Goal: Transaction & Acquisition: Purchase product/service

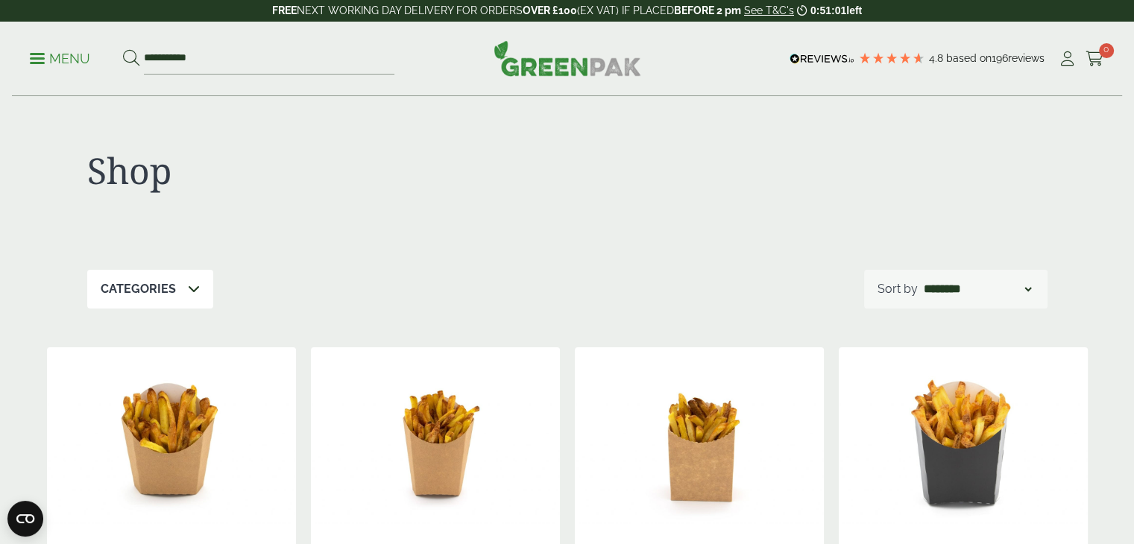
click at [191, 287] on icon at bounding box center [194, 289] width 12 height 12
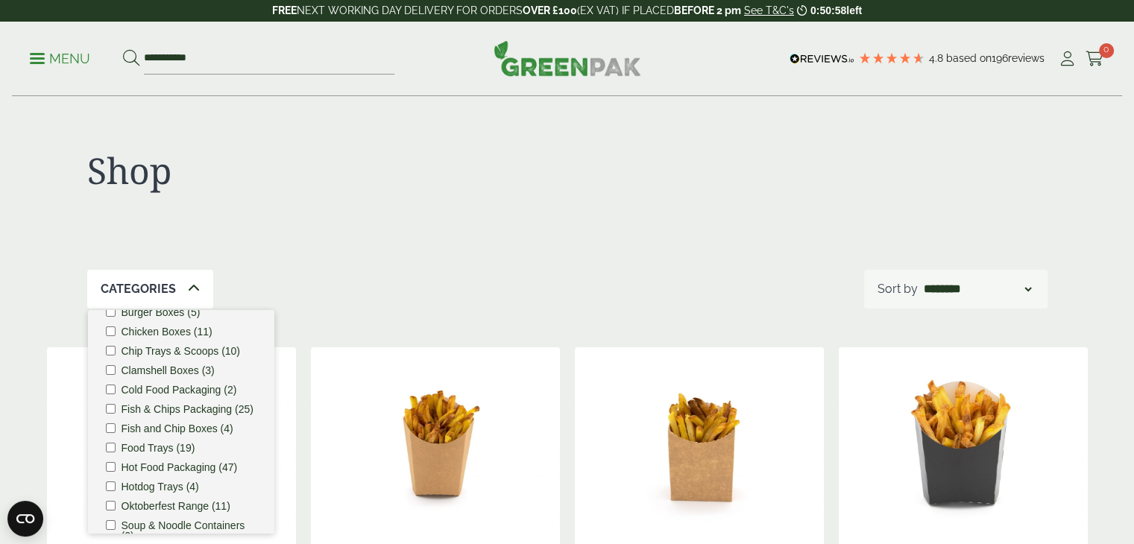
scroll to position [125, 0]
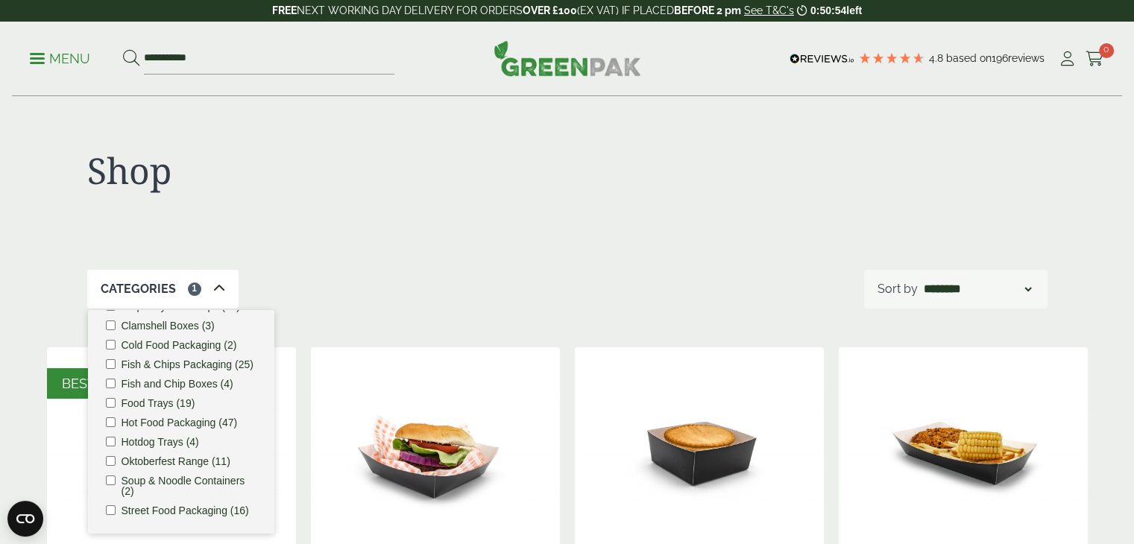
click at [388, 198] on div "Shop" at bounding box center [327, 179] width 480 height 61
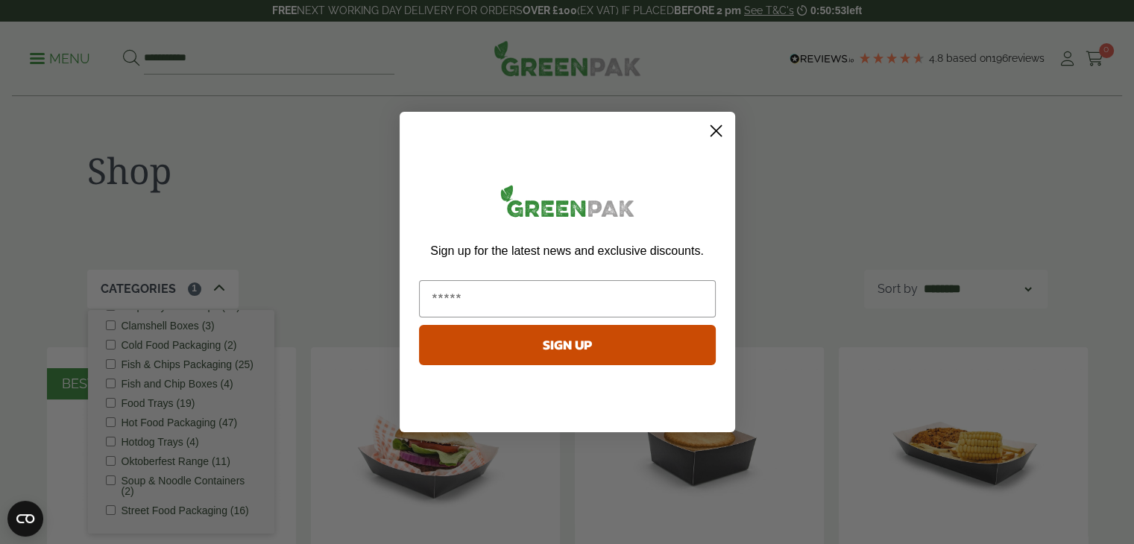
scroll to position [104, 0]
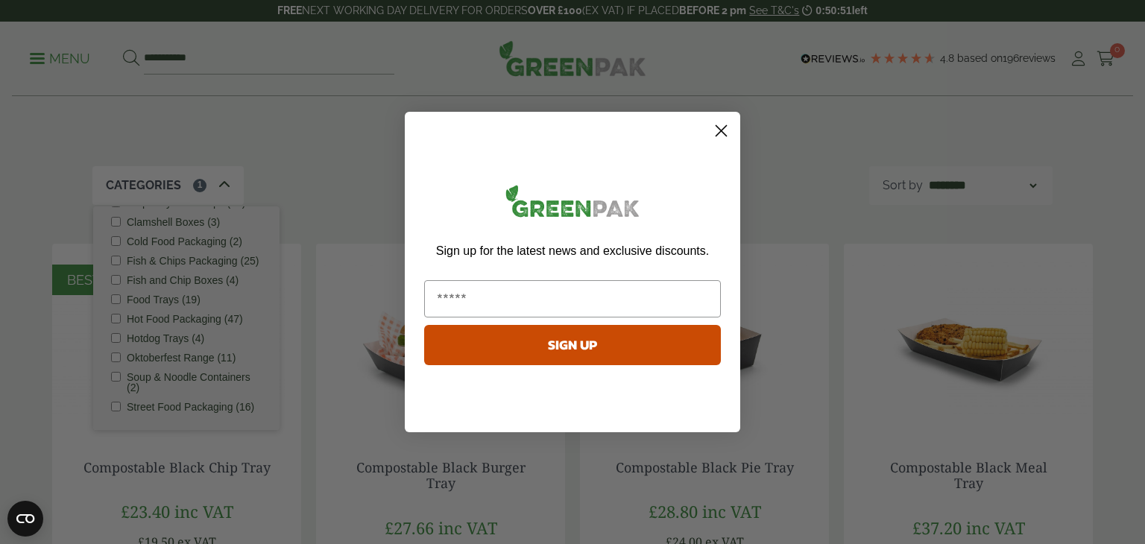
click at [724, 124] on circle "Close dialog" at bounding box center [721, 131] width 25 height 25
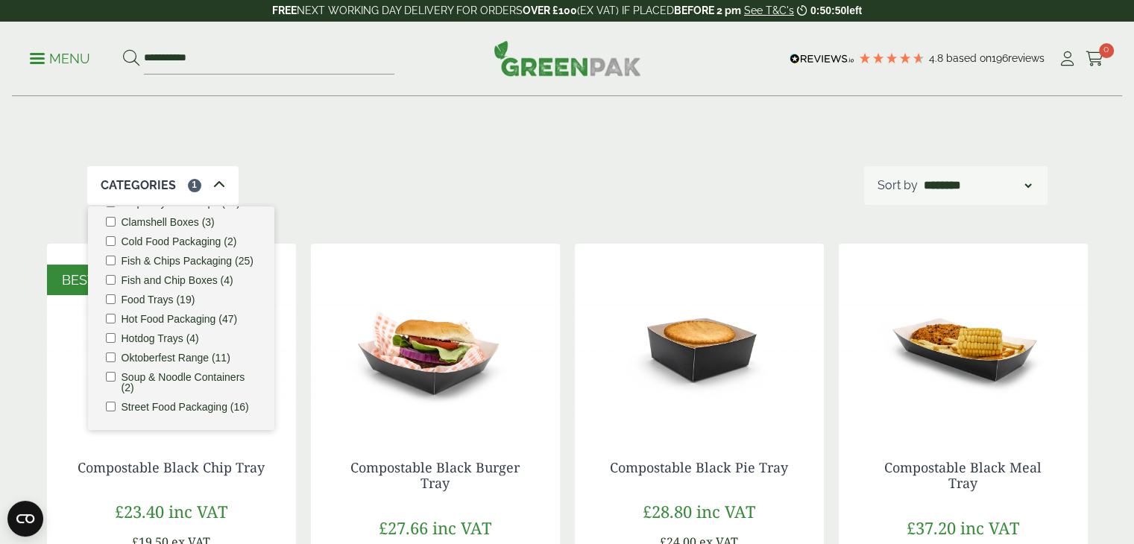
click at [213, 187] on icon at bounding box center [219, 185] width 12 height 12
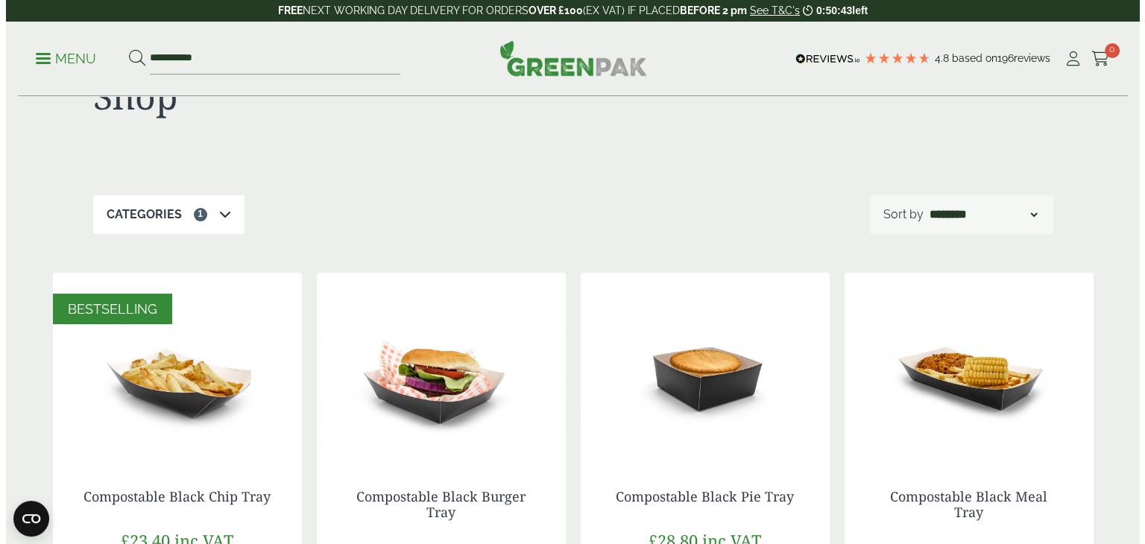
scroll to position [0, 0]
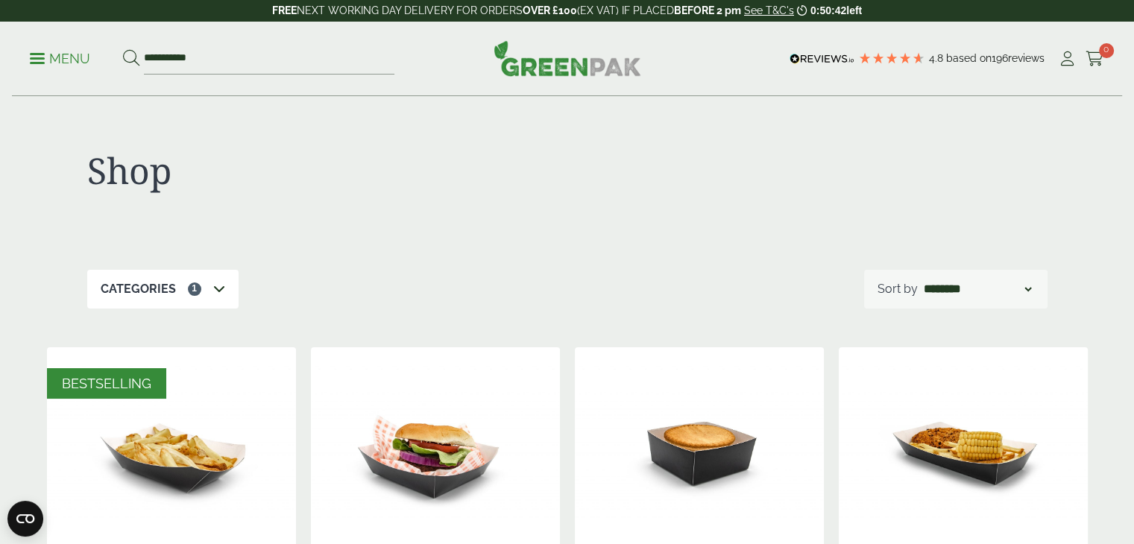
click at [40, 57] on span at bounding box center [37, 58] width 15 height 2
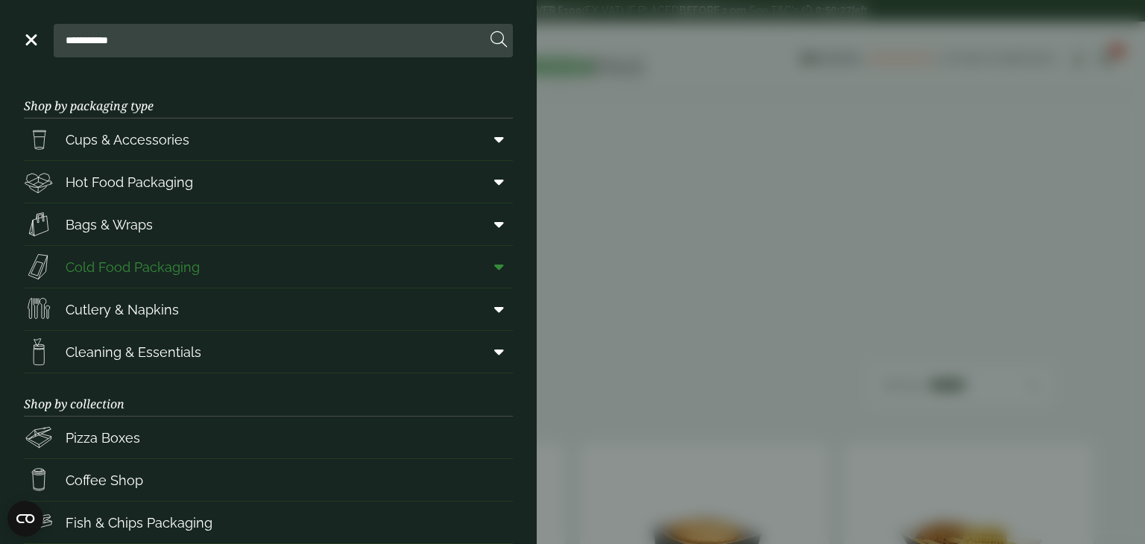
click at [110, 272] on span "Cold Food Packaging" at bounding box center [133, 267] width 134 height 20
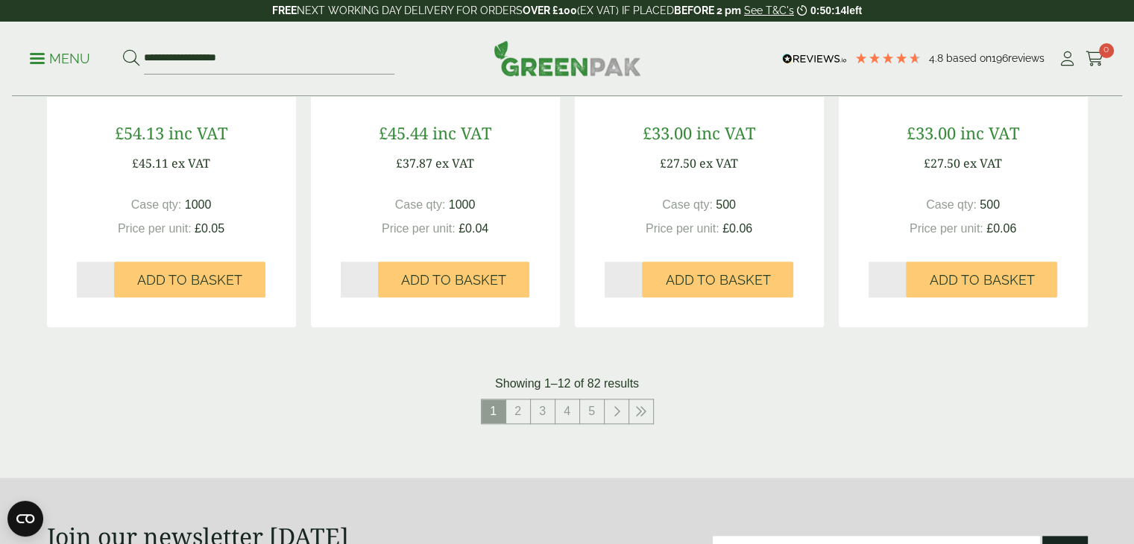
scroll to position [1560, 0]
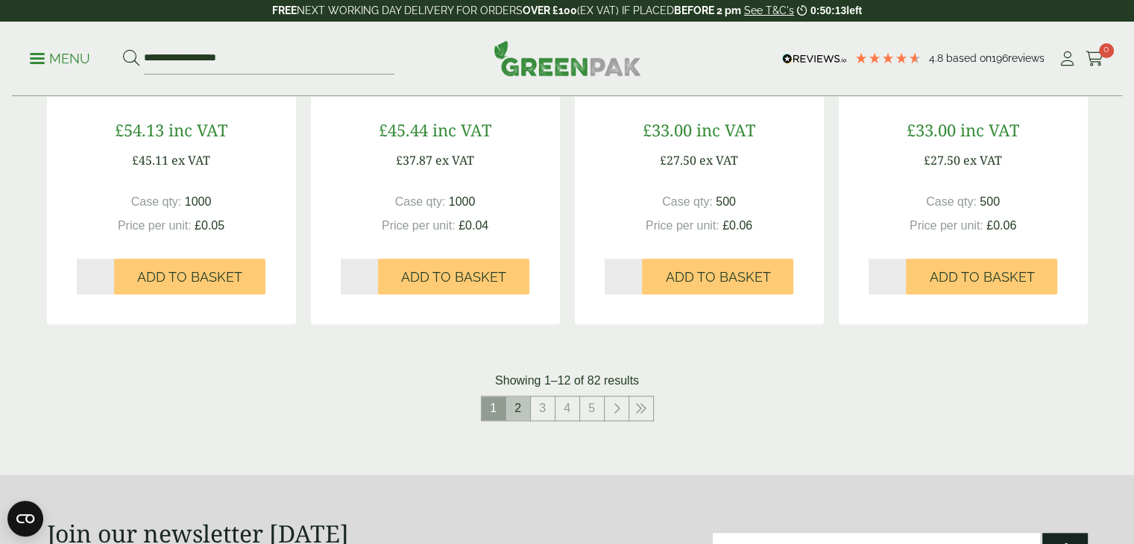
click at [526, 412] on link "2" at bounding box center [518, 409] width 24 height 24
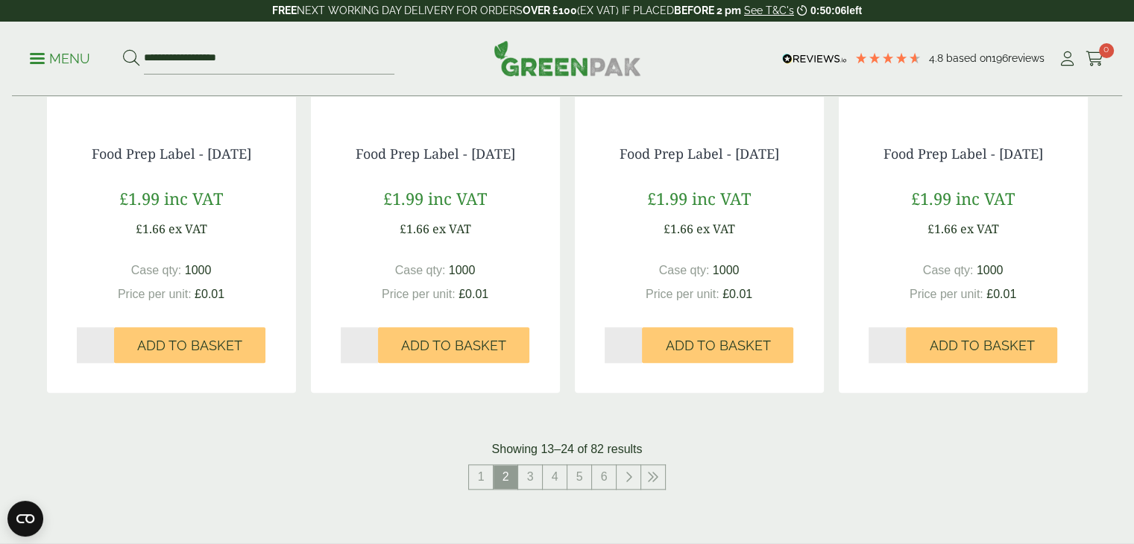
scroll to position [1493, 0]
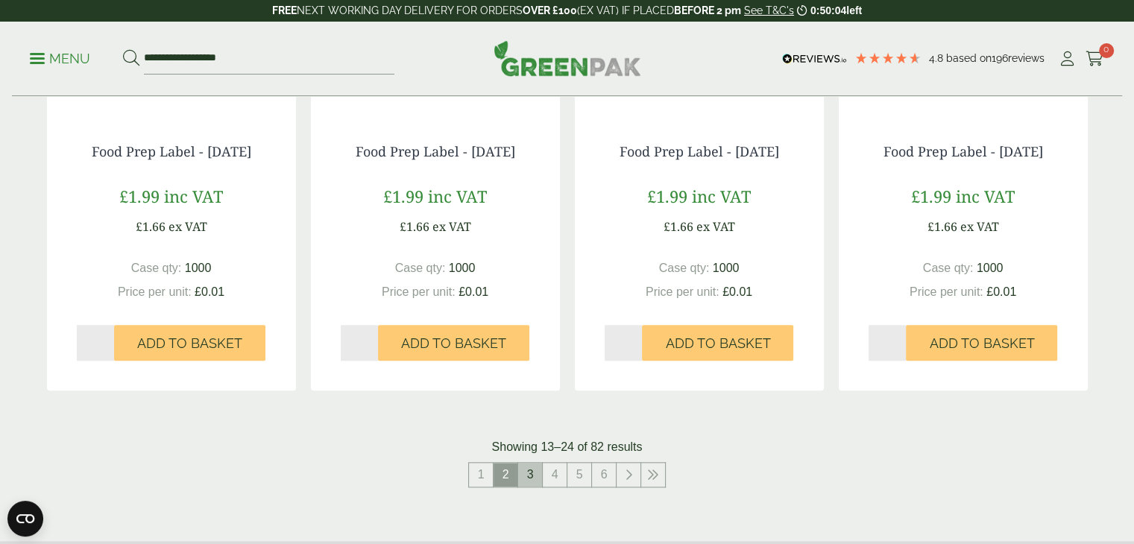
click at [530, 471] on link "3" at bounding box center [530, 475] width 24 height 24
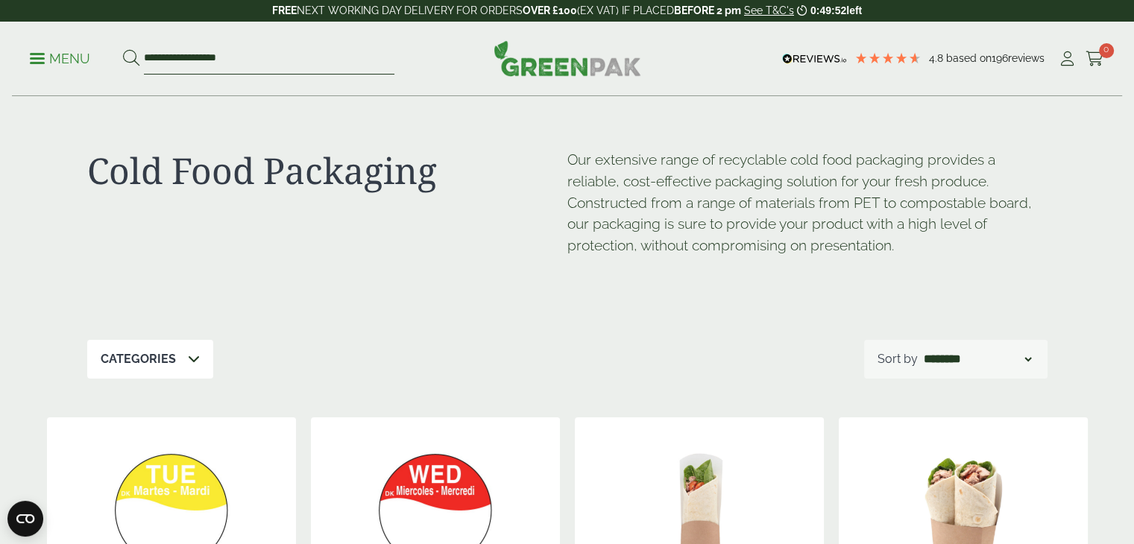
click at [241, 63] on input "**********" at bounding box center [269, 58] width 250 height 31
type input "*"
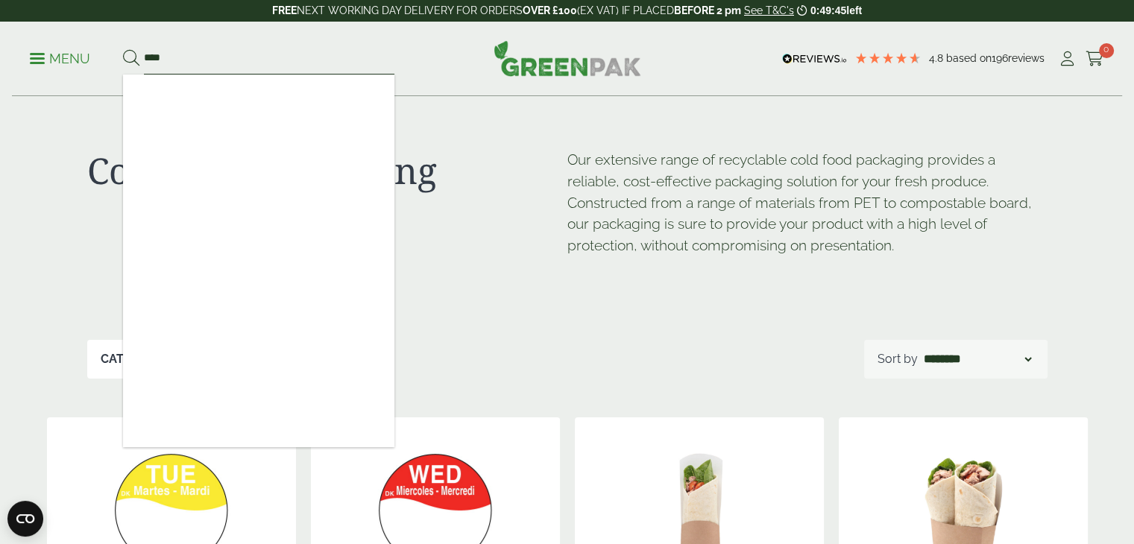
type input "****"
click at [123, 49] on button at bounding box center [131, 58] width 16 height 19
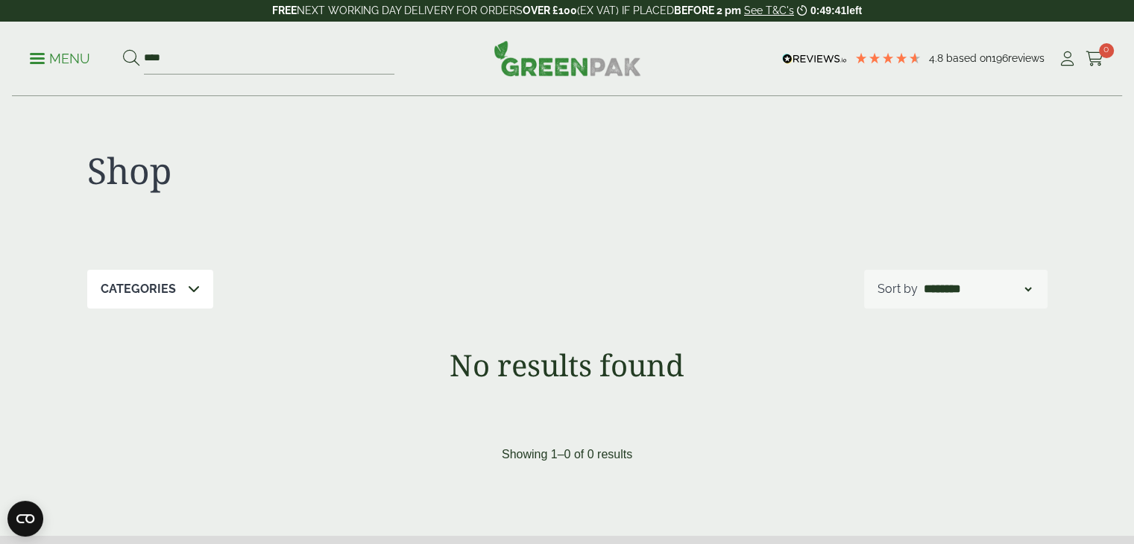
click at [159, 291] on p "Categories" at bounding box center [138, 289] width 75 height 18
click at [183, 293] on div "Categories" at bounding box center [150, 289] width 126 height 39
click at [164, 53] on input "****" at bounding box center [269, 58] width 250 height 31
type input "*"
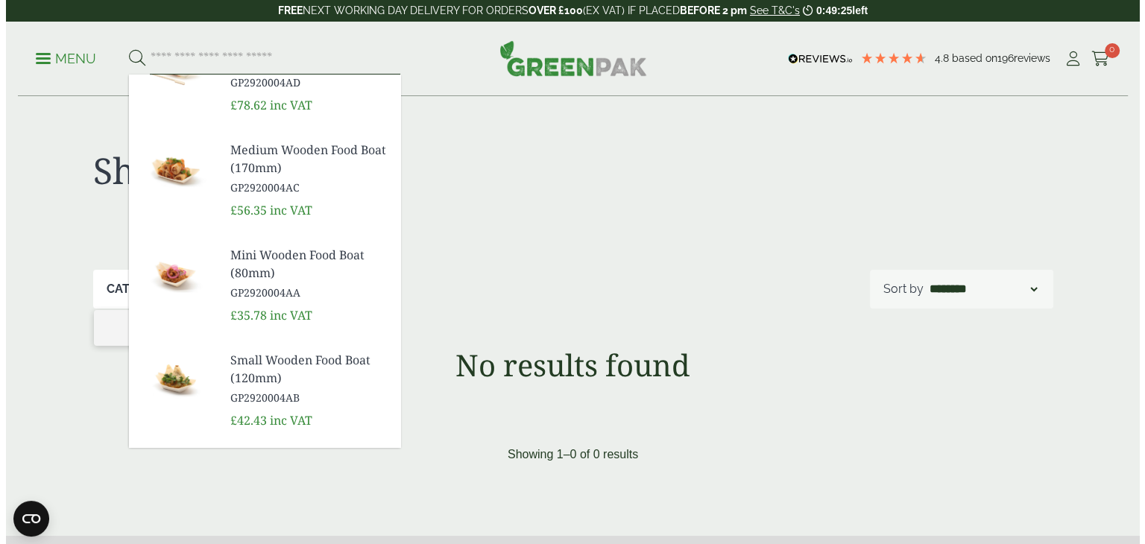
scroll to position [535, 0]
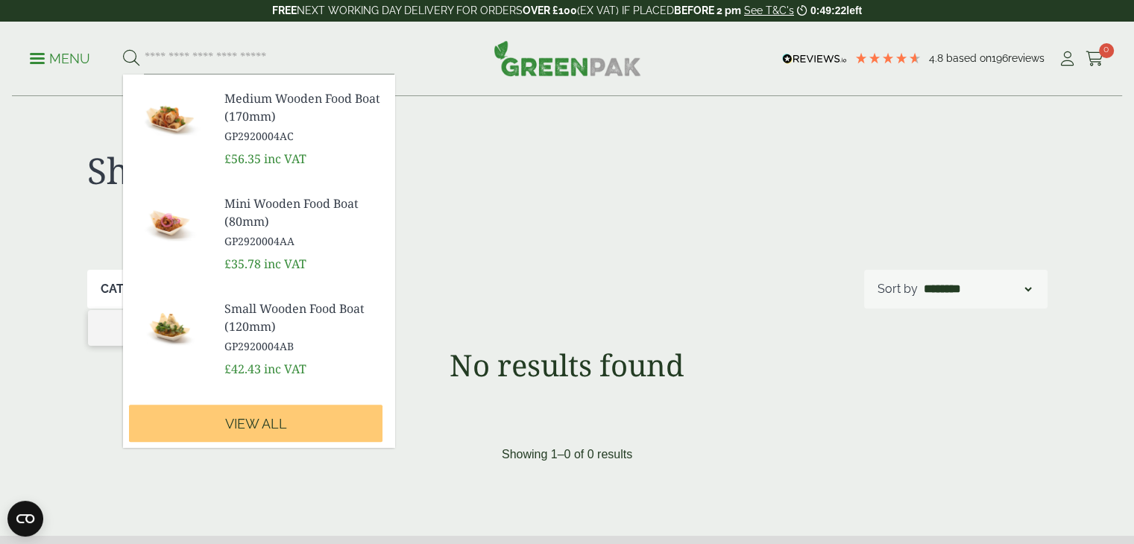
click at [39, 53] on link "Menu" at bounding box center [60, 57] width 60 height 15
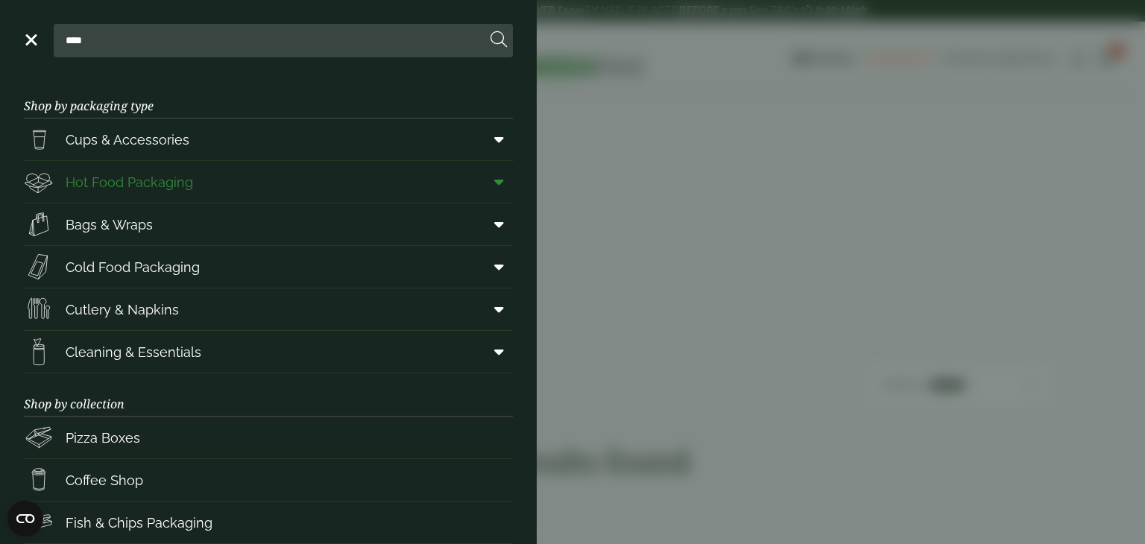
click at [144, 172] on span "Hot Food Packaging" at bounding box center [129, 182] width 127 height 20
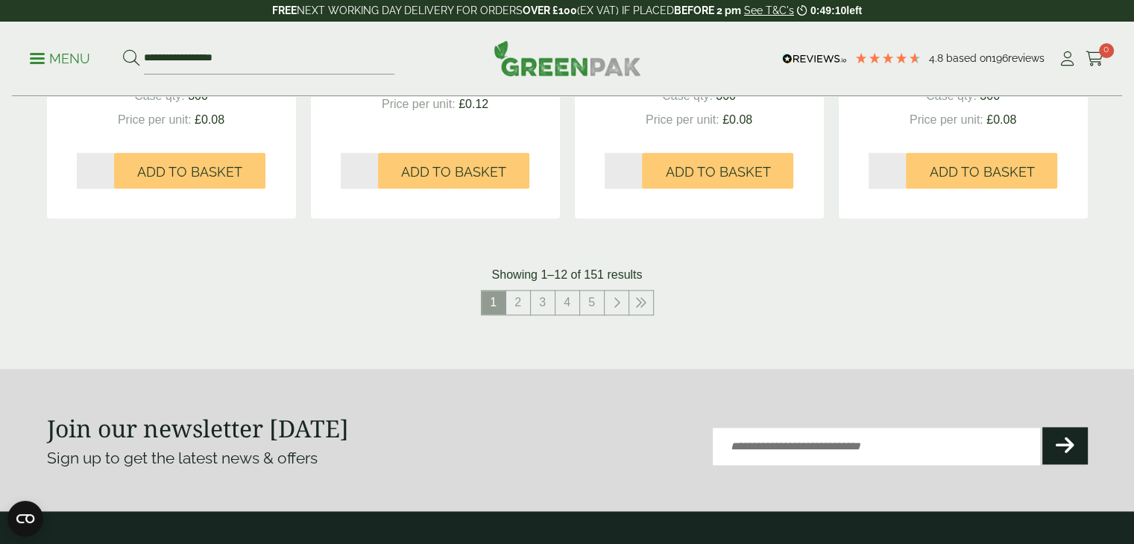
scroll to position [1712, 0]
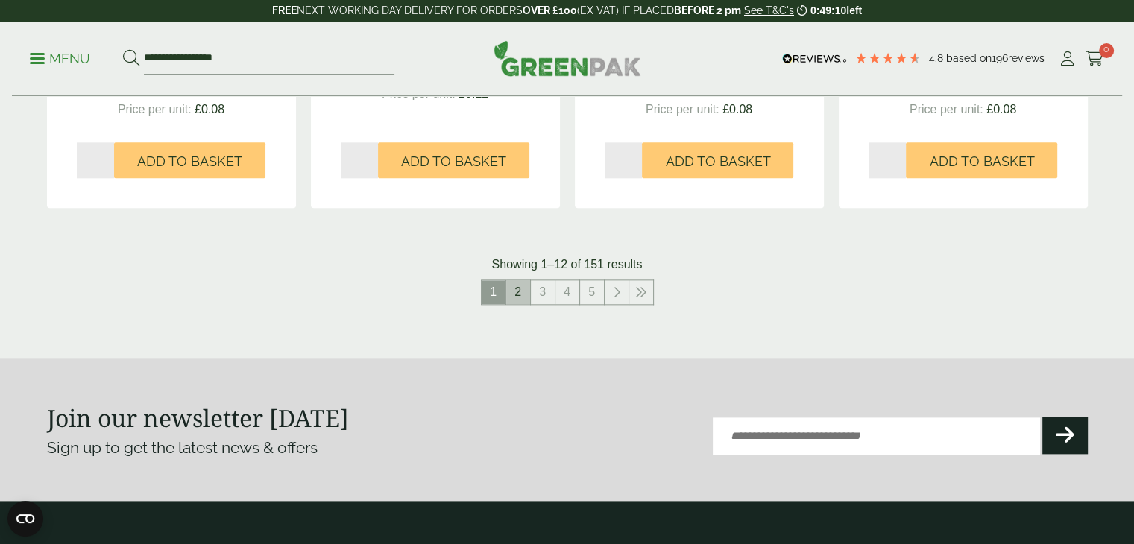
click at [516, 298] on link "2" at bounding box center [518, 292] width 24 height 24
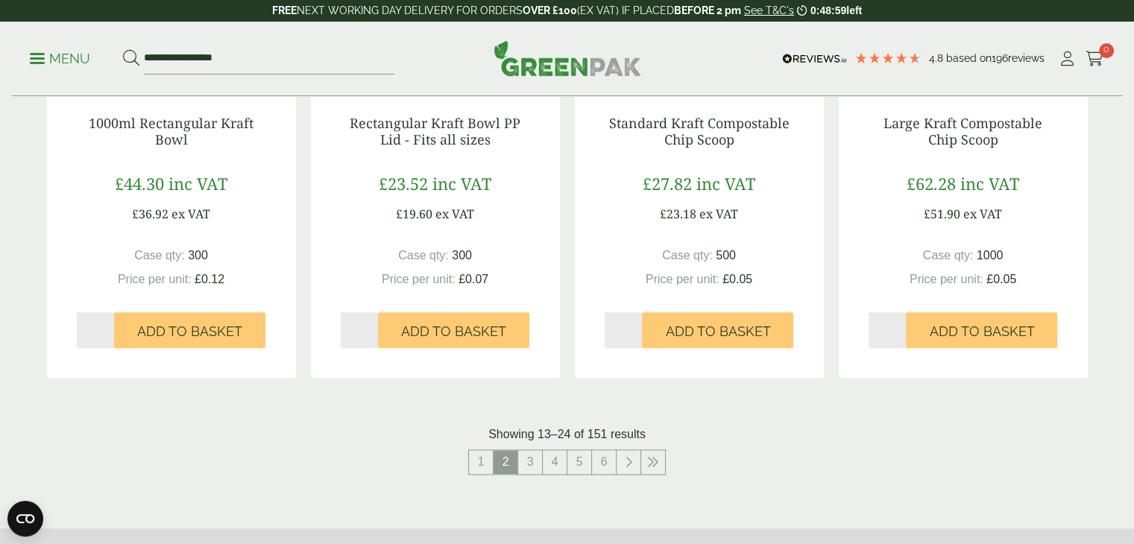
scroll to position [1565, 0]
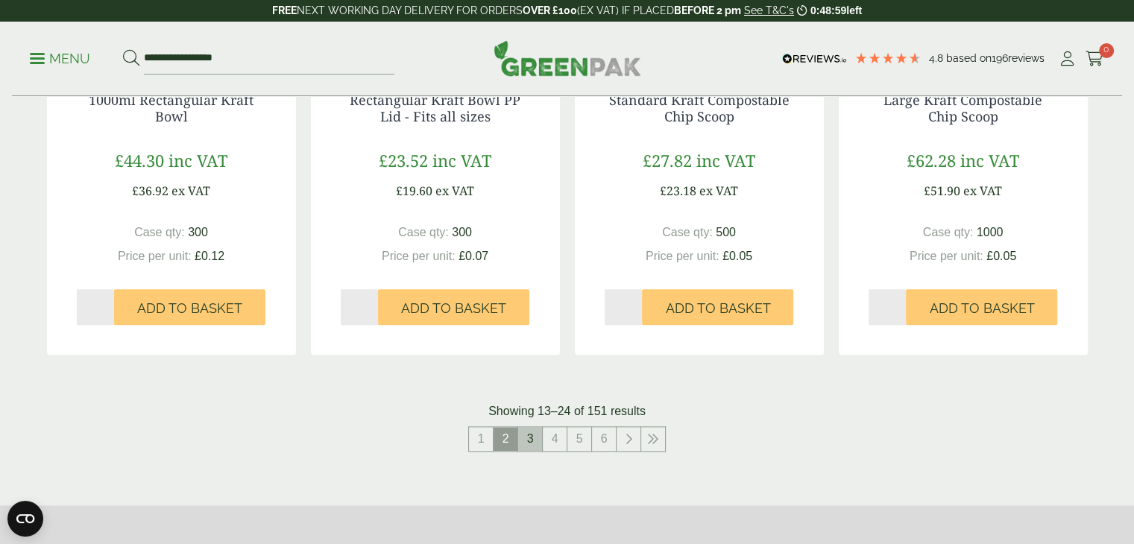
click at [526, 447] on link "3" at bounding box center [530, 439] width 24 height 24
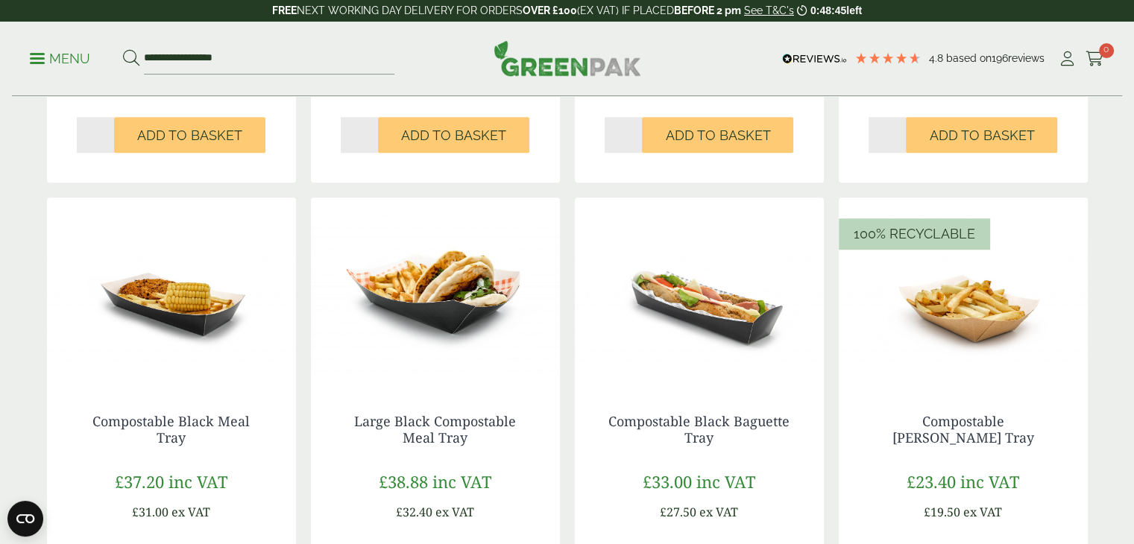
scroll to position [1264, 0]
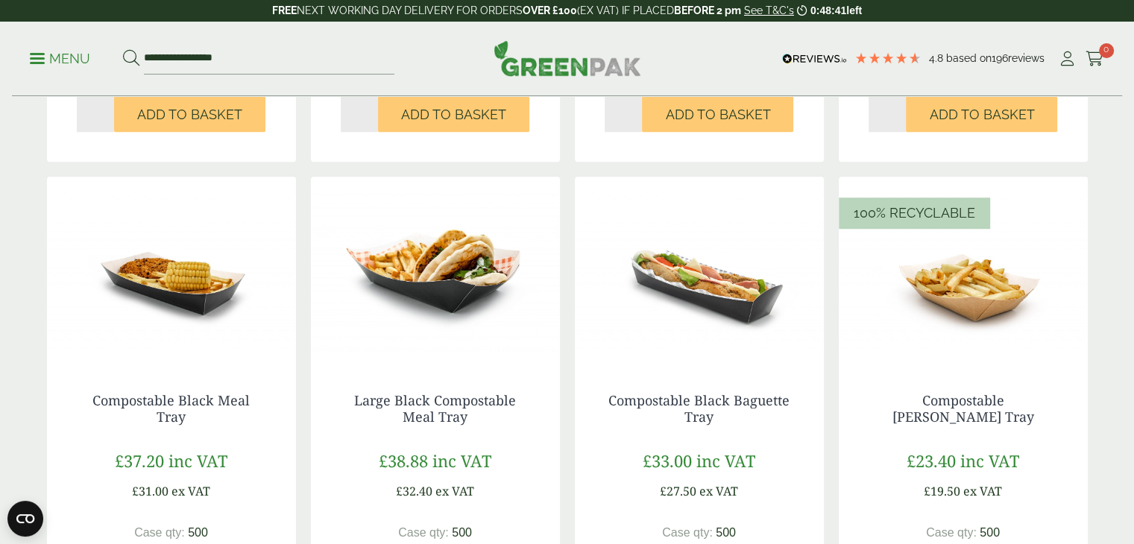
click at [703, 303] on img at bounding box center [699, 270] width 249 height 186
